Goal: Task Accomplishment & Management: Use online tool/utility

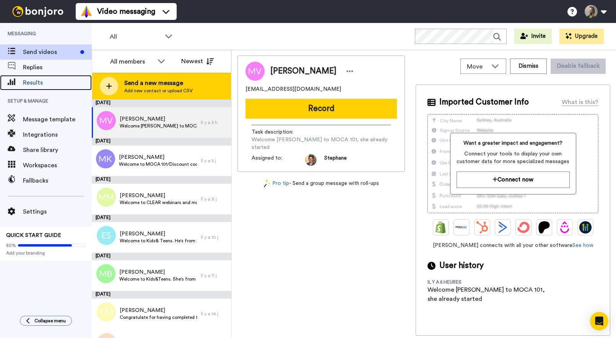
drag, startPoint x: 45, startPoint y: 81, endPoint x: 221, endPoint y: 80, distance: 175.9
click at [45, 81] on span "Results" at bounding box center [57, 82] width 69 height 9
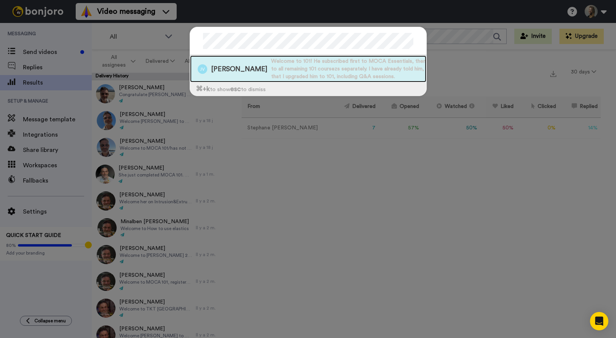
click at [296, 59] on span "Welcome to 101! He subscribed first to MOCA Essentials, then to all remaining 1…" at bounding box center [348, 68] width 155 height 23
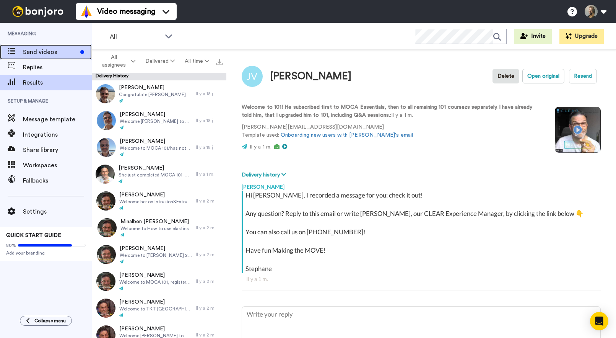
click at [45, 48] on span "Send videos" at bounding box center [50, 51] width 54 height 9
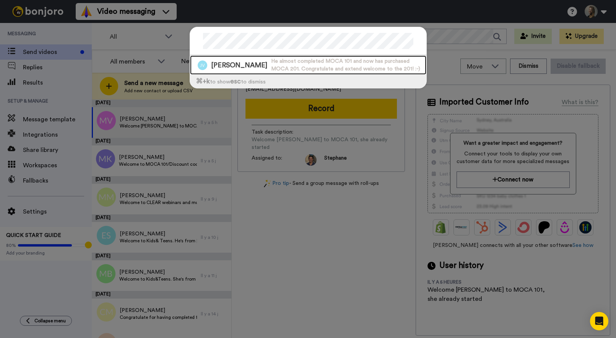
drag, startPoint x: 286, startPoint y: 64, endPoint x: 307, endPoint y: 75, distance: 23.6
click at [286, 64] on span "He almost completed MOCA 101 and now has purchased MOCA 201. Congratulate and e…" at bounding box center [348, 64] width 155 height 15
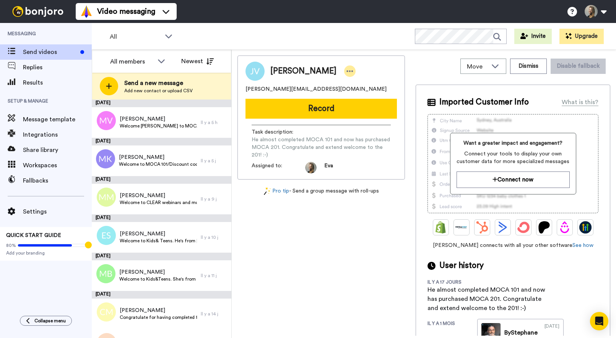
click at [349, 71] on div at bounding box center [349, 70] width 11 height 11
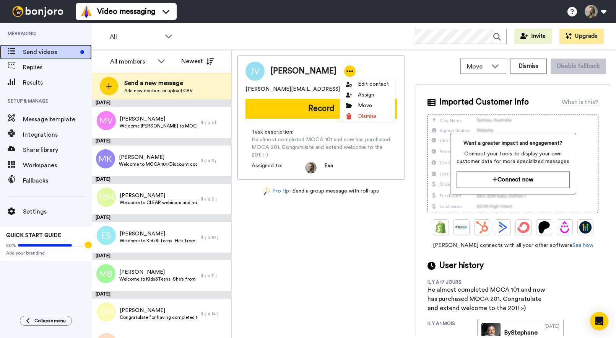
click at [51, 48] on span "Send videos" at bounding box center [50, 51] width 54 height 9
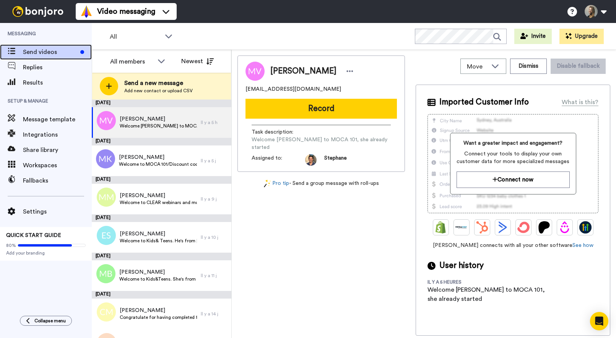
click at [48, 52] on span "Send videos" at bounding box center [50, 51] width 54 height 9
